Goal: Find specific page/section: Find specific page/section

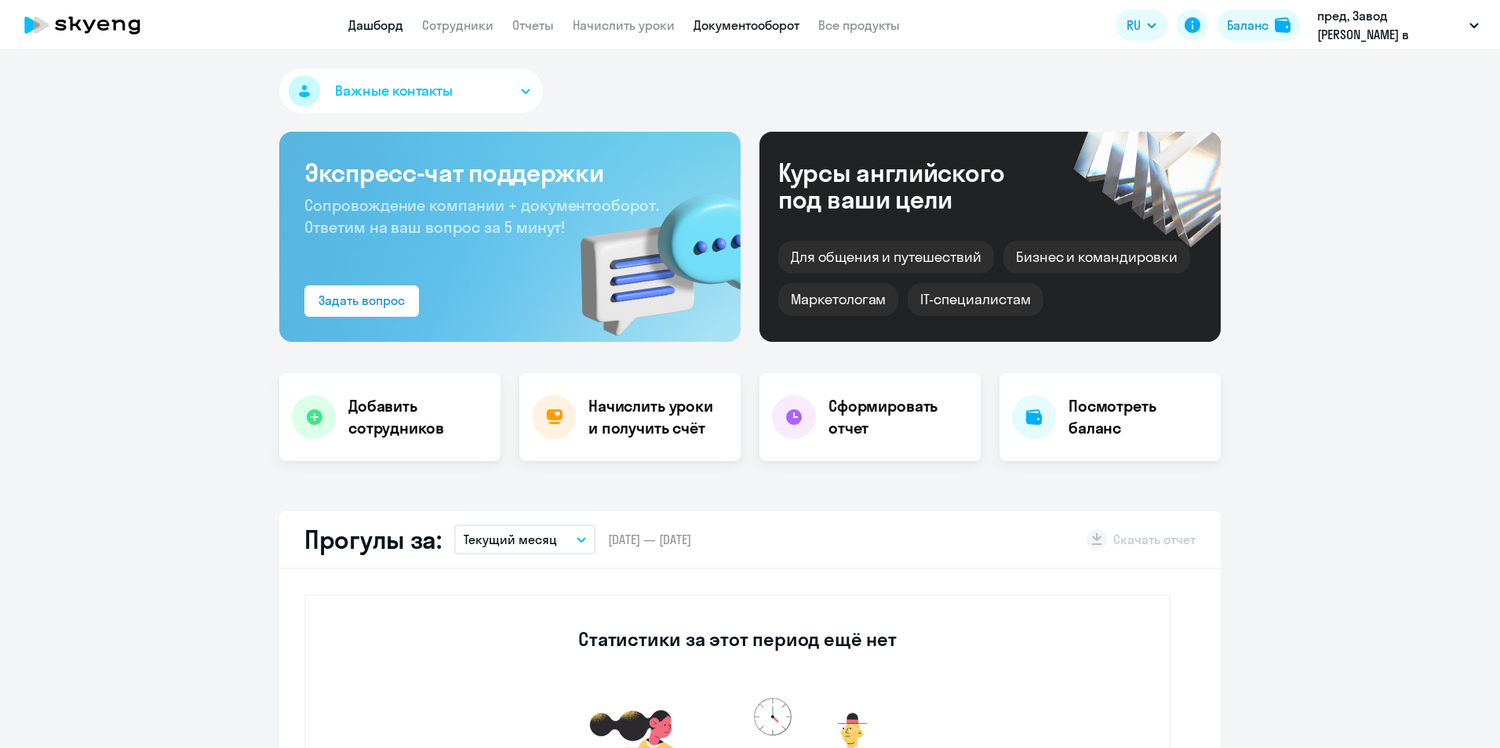
click at [732, 25] on link "Документооборот" at bounding box center [746, 25] width 106 height 16
select select "30"
